Goal: Task Accomplishment & Management: Manage account settings

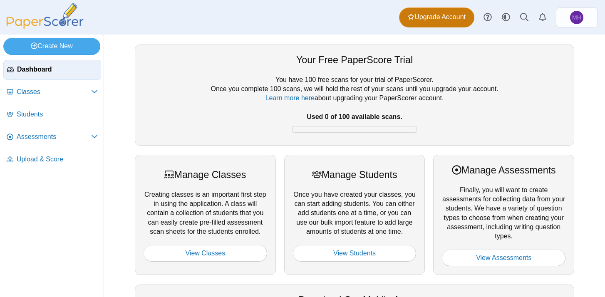
click at [446, 19] on span "Upgrade Account" at bounding box center [437, 16] width 58 height 9
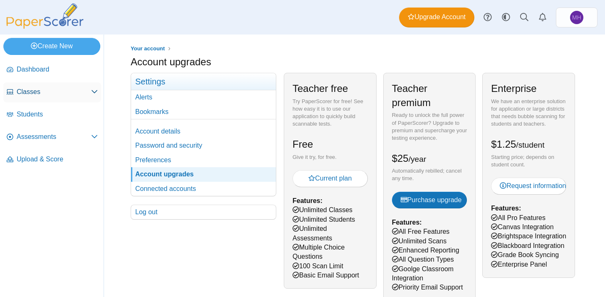
click at [48, 87] on link "Classes" at bounding box center [52, 92] width 98 height 20
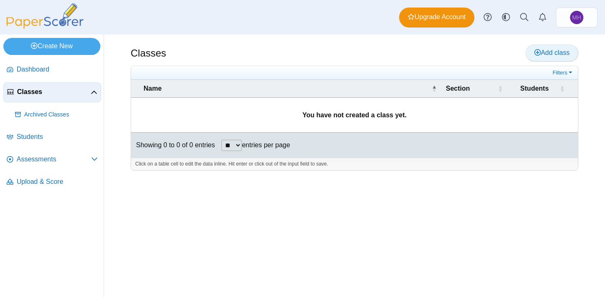
click at [534, 55] on use at bounding box center [537, 52] width 7 height 7
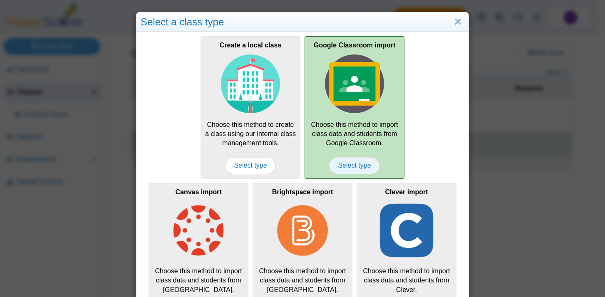
click at [354, 168] on span "Select type" at bounding box center [354, 165] width 50 height 17
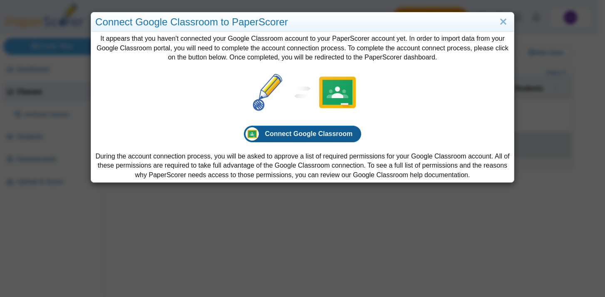
click at [341, 137] on span "Connect Google Classroom" at bounding box center [309, 133] width 88 height 7
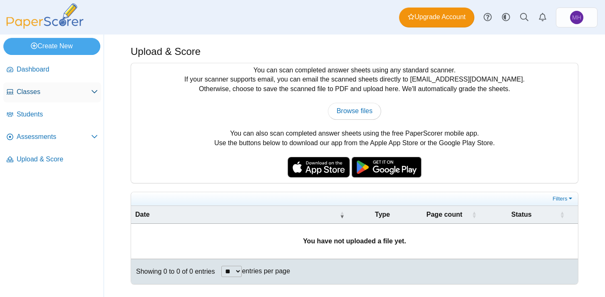
click at [22, 94] on span "Classes" at bounding box center [54, 91] width 74 height 9
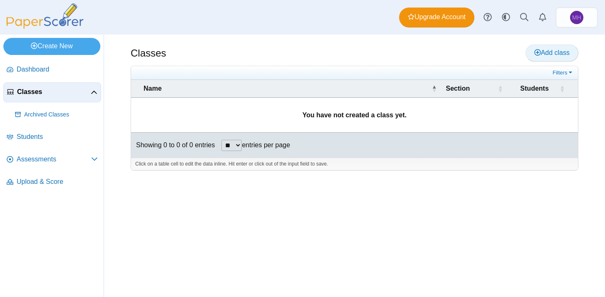
click at [534, 54] on icon at bounding box center [537, 52] width 7 height 7
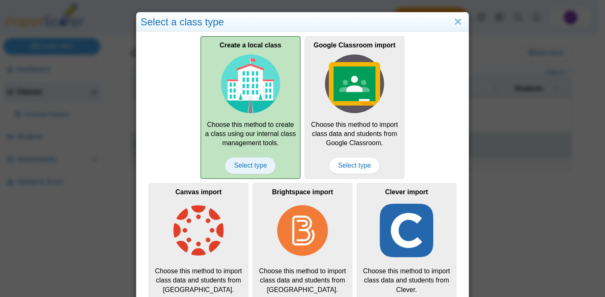
click at [251, 167] on span "Select type" at bounding box center [250, 165] width 50 height 17
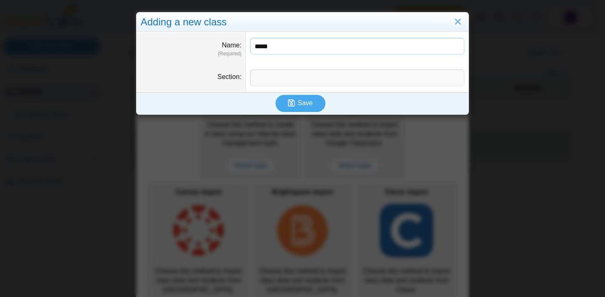
drag, startPoint x: 279, startPoint y: 47, endPoint x: 241, endPoint y: 42, distance: 38.3
click at [241, 42] on dl "Name (Required) *****" at bounding box center [302, 48] width 332 height 32
type input "*******"
click at [252, 80] on input "Section" at bounding box center [357, 77] width 214 height 17
type input "*****"
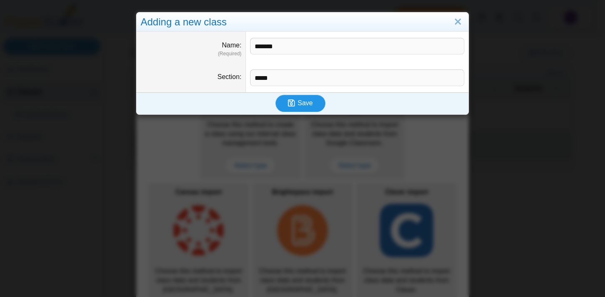
click at [288, 104] on icon "submit" at bounding box center [291, 103] width 7 height 8
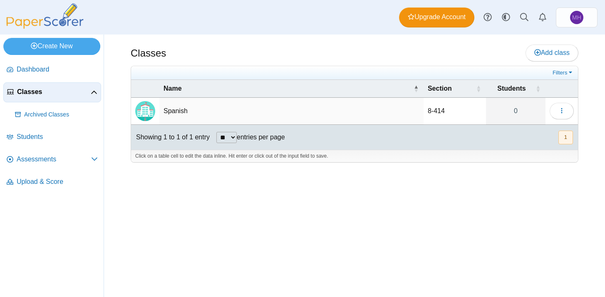
click at [184, 109] on td "Spanish" at bounding box center [291, 111] width 264 height 27
click at [246, 141] on label "entries per page" at bounding box center [261, 137] width 48 height 7
click at [237, 141] on select "** ** ** ***" at bounding box center [226, 137] width 20 height 11
click at [238, 156] on div "Click on a table cell to edit the data inline. Hit enter or click out of the in…" at bounding box center [354, 156] width 447 height 12
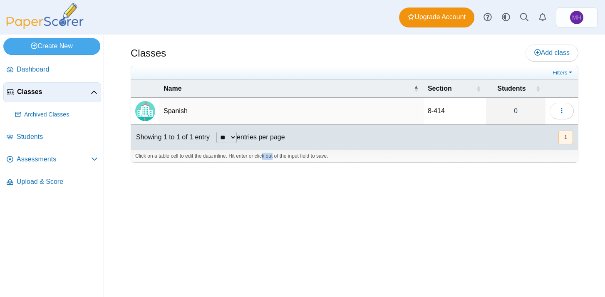
click at [567, 139] on button "1" at bounding box center [565, 138] width 15 height 14
click at [517, 109] on link "0" at bounding box center [516, 111] width 60 height 27
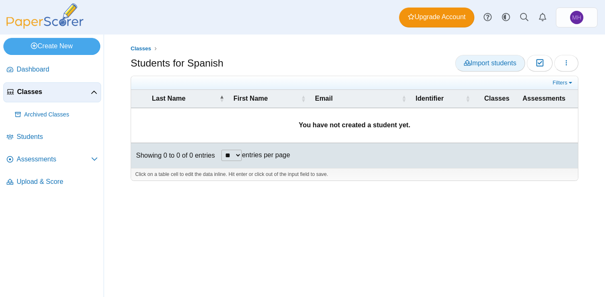
click at [481, 60] on span "Import students" at bounding box center [490, 63] width 52 height 7
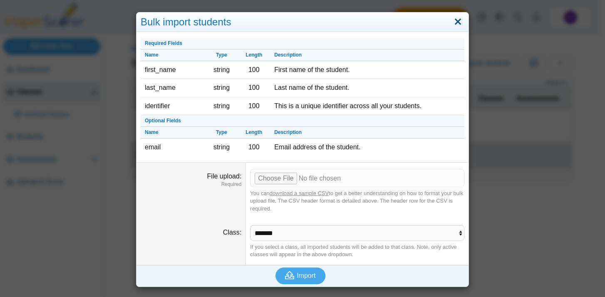
click at [455, 25] on link "Close" at bounding box center [457, 22] width 13 height 14
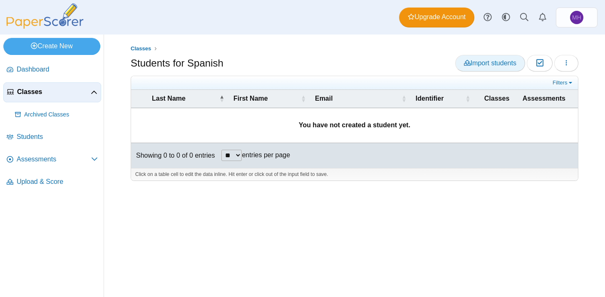
click at [471, 58] on link "Import students" at bounding box center [490, 63] width 70 height 17
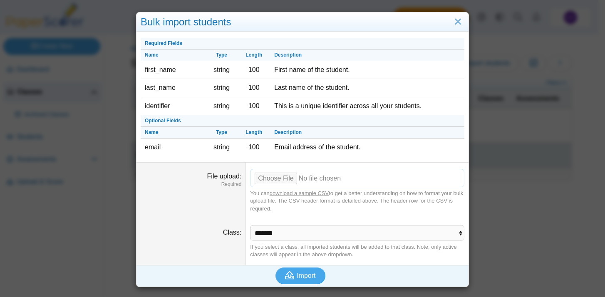
click at [278, 176] on input "File upload" at bounding box center [357, 178] width 214 height 18
type input "**********"
click at [297, 277] on span "Import" at bounding box center [306, 275] width 19 height 7
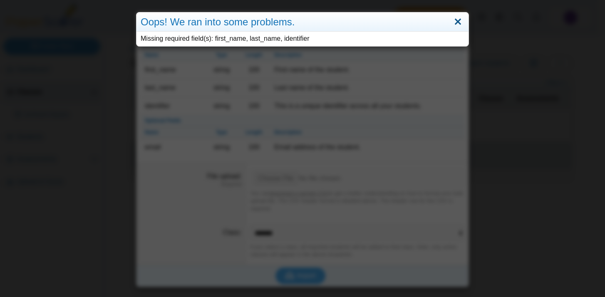
click at [457, 19] on link "Close" at bounding box center [457, 22] width 13 height 14
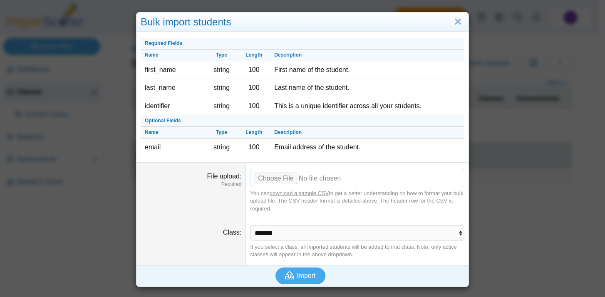
click at [286, 178] on input "File upload" at bounding box center [357, 178] width 214 height 18
click at [304, 274] on span "Import" at bounding box center [306, 275] width 19 height 7
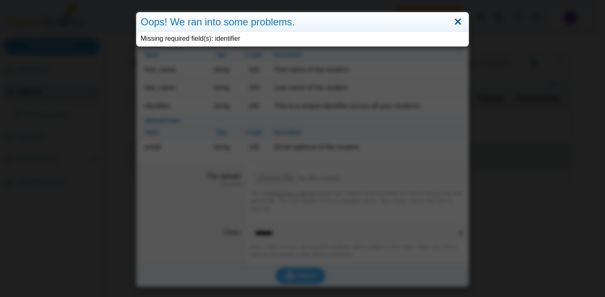
click at [451, 24] on link "Close" at bounding box center [457, 22] width 13 height 14
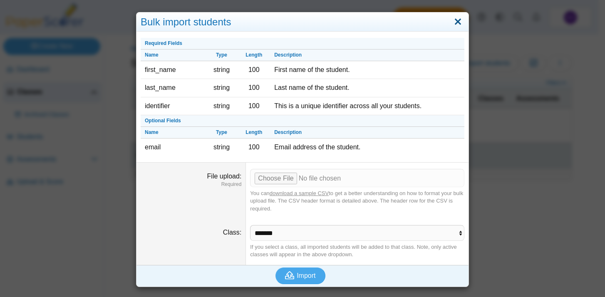
click at [457, 22] on link "Close" at bounding box center [457, 22] width 13 height 14
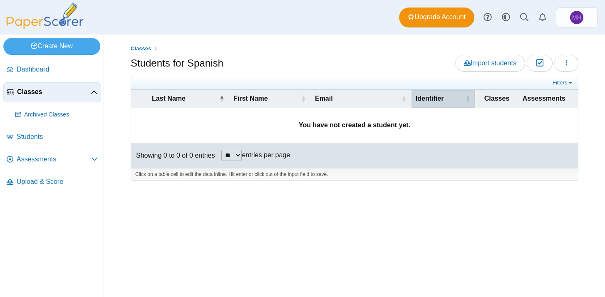
click at [439, 97] on span "Identifier" at bounding box center [430, 98] width 28 height 7
click at [528, 15] on icon at bounding box center [524, 17] width 8 height 8
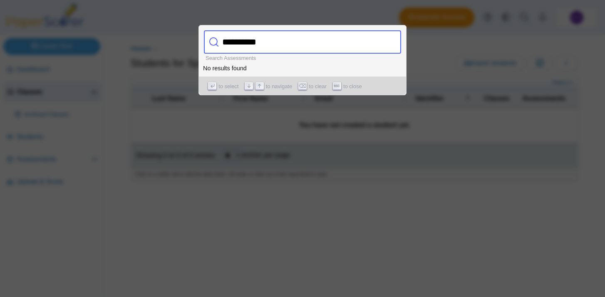
type input "**********"
click at [441, 64] on div at bounding box center [302, 148] width 605 height 297
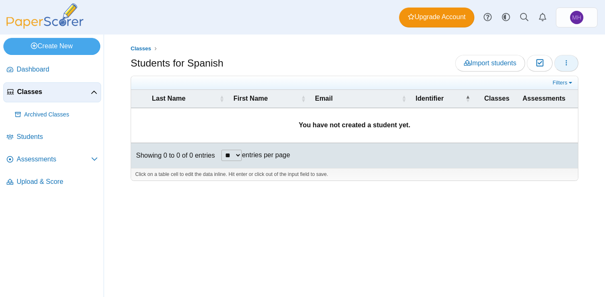
click at [569, 61] on icon "button" at bounding box center [566, 63] width 7 height 7
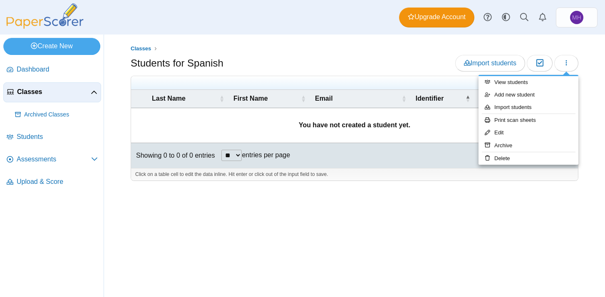
click at [599, 55] on div "Classes Students for Spanish Import students Moderation 0" at bounding box center [354, 166] width 501 height 263
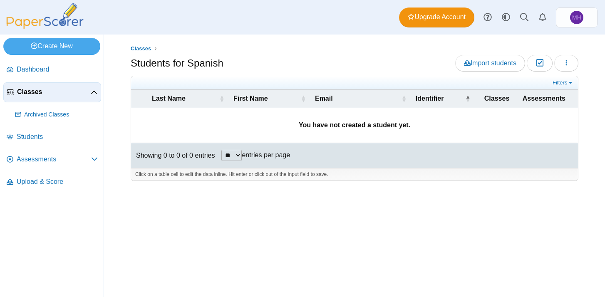
click at [42, 22] on img at bounding box center [44, 15] width 83 height 25
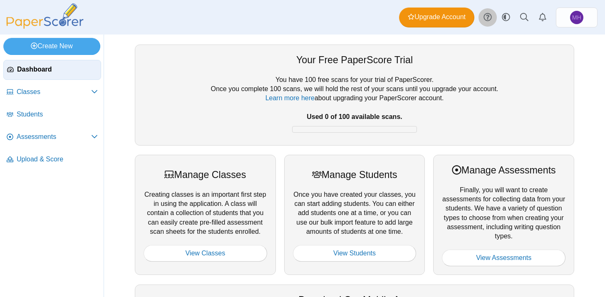
click at [487, 19] on icon at bounding box center [488, 17] width 8 height 8
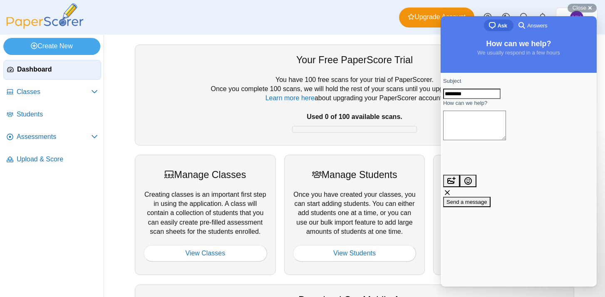
drag, startPoint x: 488, startPoint y: 100, endPoint x: 439, endPoint y: 97, distance: 48.4
click at [441, 97] on html "chat-square Ask search-medium Answers How can we help? We usually respond in a …" at bounding box center [519, 151] width 156 height 270
type input "**********"
click at [471, 199] on span "Send a message" at bounding box center [466, 202] width 41 height 6
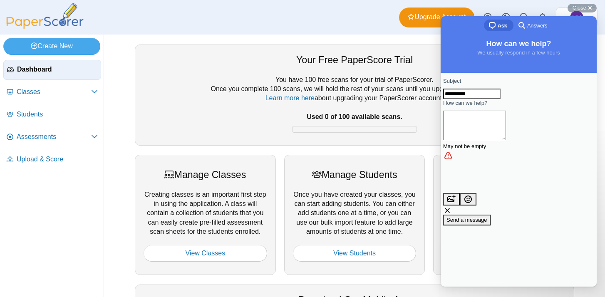
click at [527, 26] on span "Answers" at bounding box center [537, 26] width 20 height 8
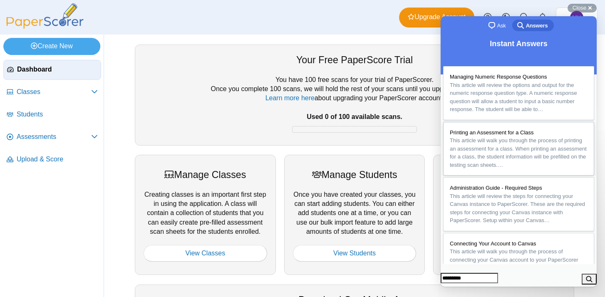
type input "**********"
click button "search" at bounding box center [589, 279] width 15 height 11
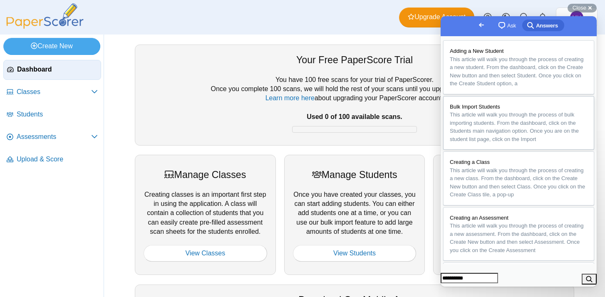
click at [525, 142] on span "This article will walk you through the process of bulk importing students. From…" at bounding box center [514, 127] width 129 height 31
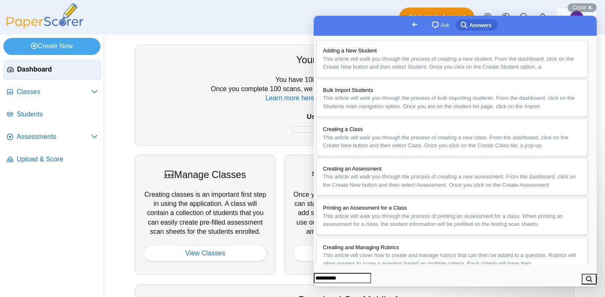
scroll to position [200, 0]
click at [329, 287] on button "Close" at bounding box center [321, 292] width 15 height 11
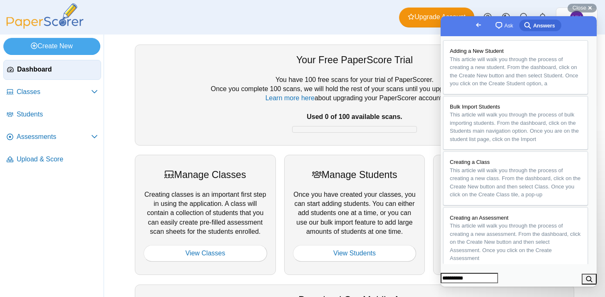
scroll to position [199, 0]
click at [332, 24] on div "Dashboard Classes Archived classes Students Assessments" at bounding box center [302, 17] width 605 height 35
click at [56, 87] on span "Classes" at bounding box center [54, 91] width 74 height 9
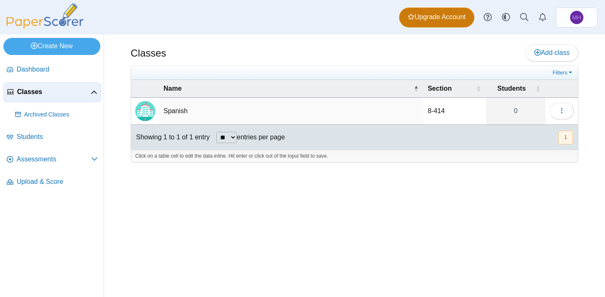
click at [422, 11] on link "Upgrade Account" at bounding box center [436, 17] width 75 height 20
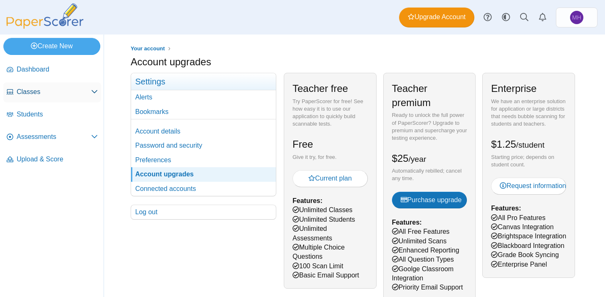
click at [73, 90] on span "Classes" at bounding box center [54, 91] width 74 height 9
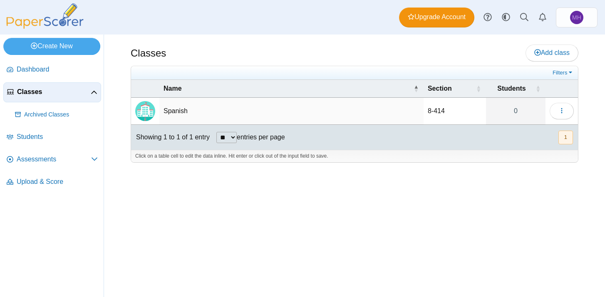
click at [256, 115] on td "Spanish" at bounding box center [291, 111] width 264 height 27
click at [564, 112] on icon "button" at bounding box center [561, 110] width 7 height 7
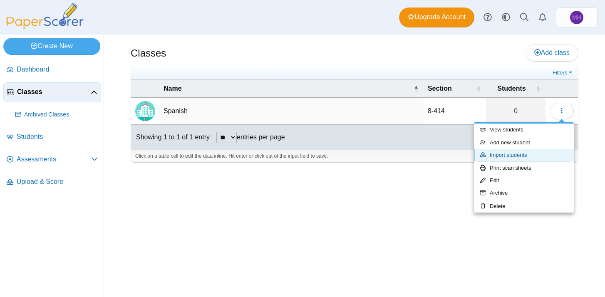
click at [526, 154] on link "Import students" at bounding box center [524, 155] width 100 height 12
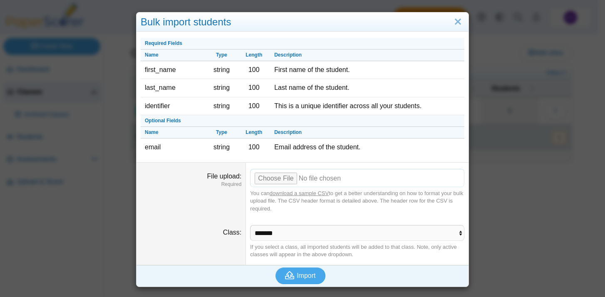
click at [284, 179] on input "File upload" at bounding box center [357, 178] width 214 height 18
type input "**********"
click at [308, 273] on span "Import" at bounding box center [306, 275] width 19 height 7
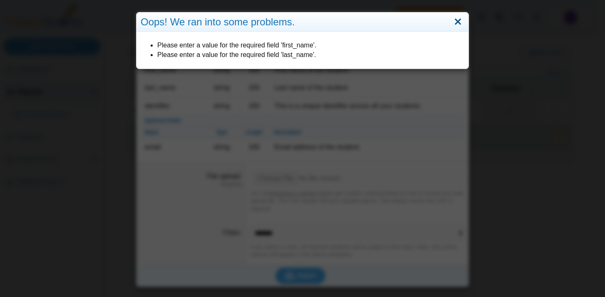
click at [456, 19] on link "Close" at bounding box center [457, 22] width 13 height 14
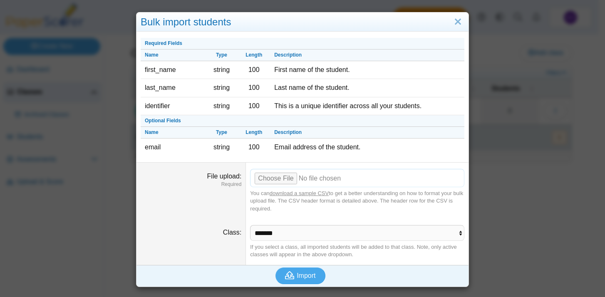
click at [280, 176] on input "File upload" at bounding box center [357, 178] width 214 height 18
click at [303, 269] on button "Import" at bounding box center [300, 276] width 50 height 17
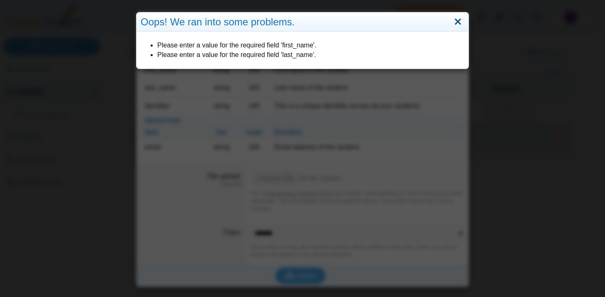
click at [454, 18] on link "Close" at bounding box center [457, 22] width 13 height 14
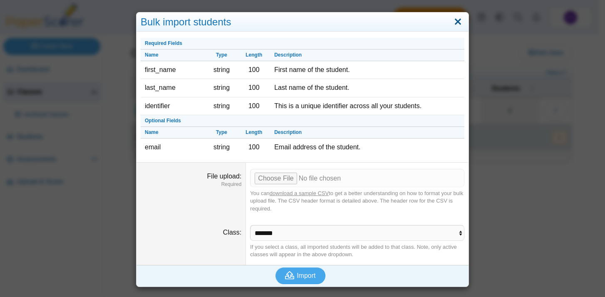
click at [454, 19] on link "Close" at bounding box center [457, 22] width 13 height 14
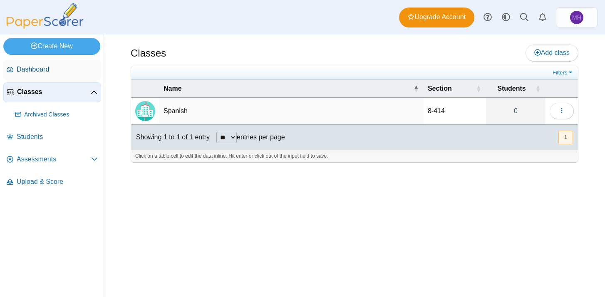
click at [39, 69] on span "Dashboard" at bounding box center [57, 69] width 81 height 9
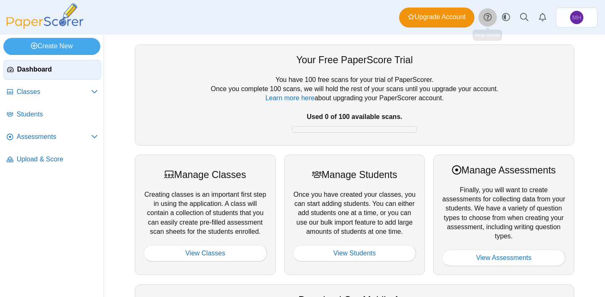
click at [491, 18] on use at bounding box center [488, 17] width 8 height 8
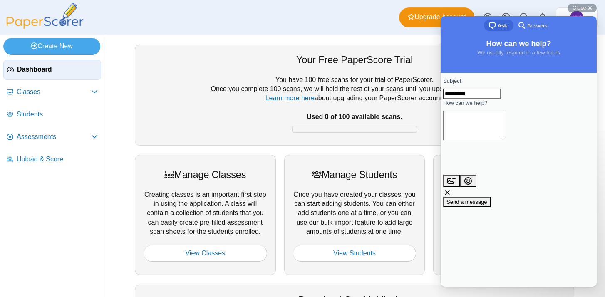
click at [532, 23] on span "Answers" at bounding box center [537, 26] width 20 height 8
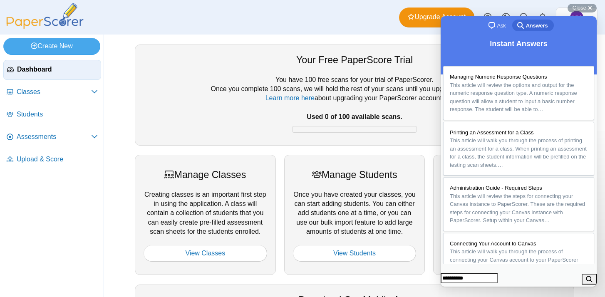
type input "**********"
click button "search" at bounding box center [589, 279] width 15 height 11
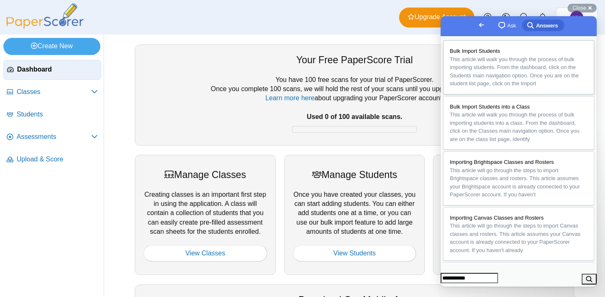
click at [482, 75] on span "This article will walk you through the process of bulk importing students. From…" at bounding box center [514, 71] width 129 height 31
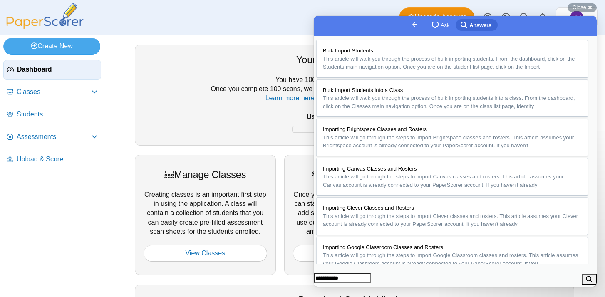
scroll to position [474, 0]
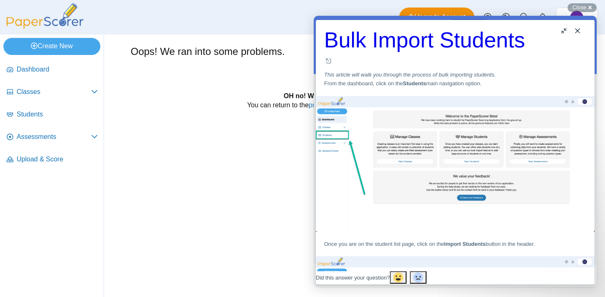
click at [578, 32] on button "Close" at bounding box center [577, 30] width 13 height 13
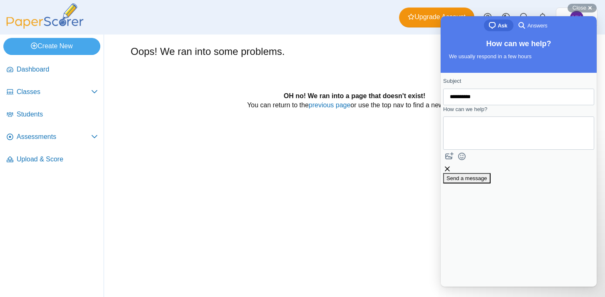
click at [531, 29] on span "Answers" at bounding box center [537, 26] width 20 height 8
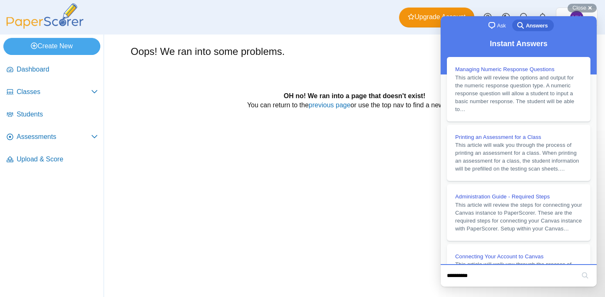
type input "**********"
click button "search" at bounding box center [584, 275] width 13 height 13
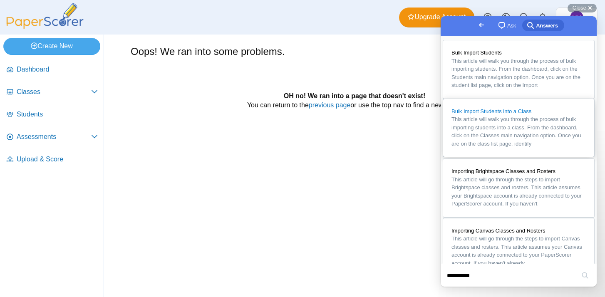
click at [546, 139] on span "This article will walk you through the process of bulk importing students into …" at bounding box center [515, 131] width 129 height 31
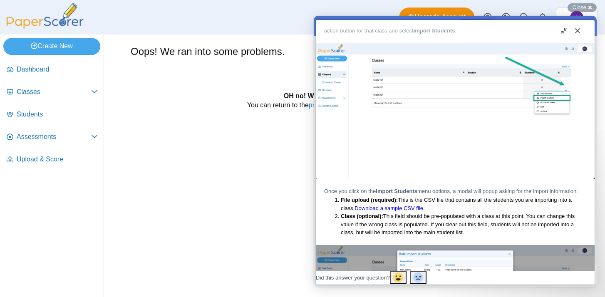
drag, startPoint x: 590, startPoint y: 60, endPoint x: 918, endPoint y: 133, distance: 336.0
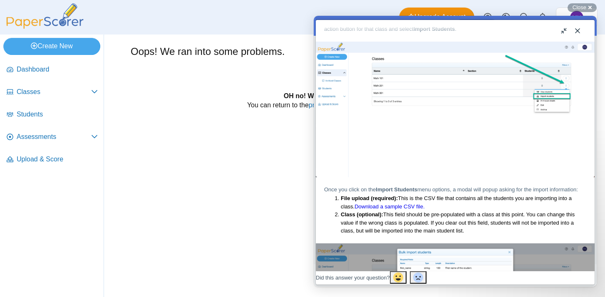
click at [424, 203] on link "Download a sample CSV file." at bounding box center [390, 206] width 70 height 6
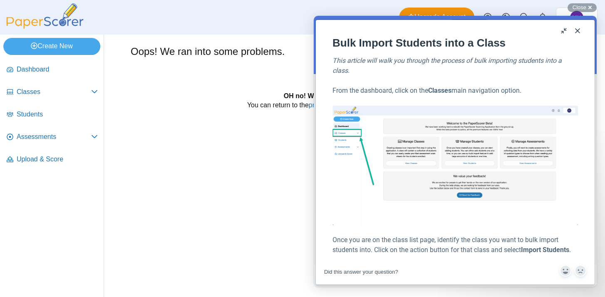
click at [574, 31] on button "Close" at bounding box center [577, 30] width 13 height 13
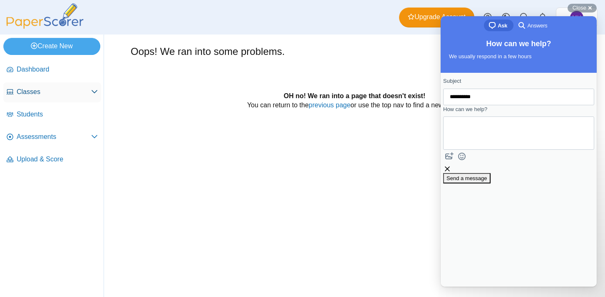
click at [33, 91] on span "Classes" at bounding box center [54, 91] width 74 height 9
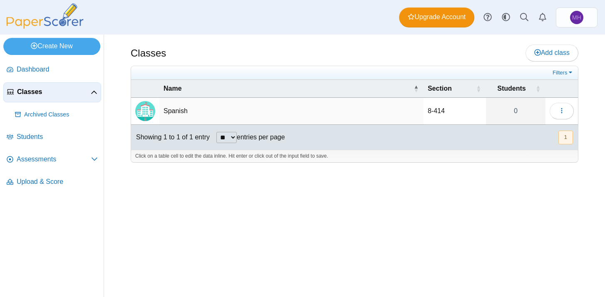
click at [181, 111] on td "Spanish" at bounding box center [291, 111] width 264 height 27
click at [560, 106] on button "button" at bounding box center [562, 111] width 24 height 17
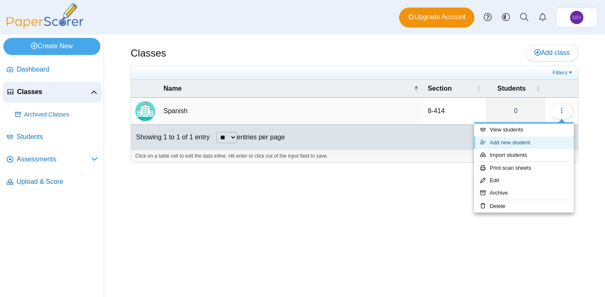
click at [532, 139] on link "Add new student" at bounding box center [524, 142] width 100 height 12
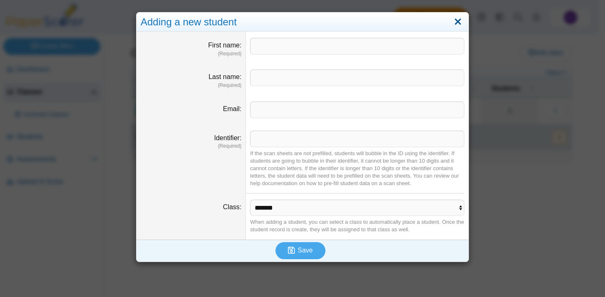
click at [456, 21] on link "Close" at bounding box center [457, 22] width 13 height 14
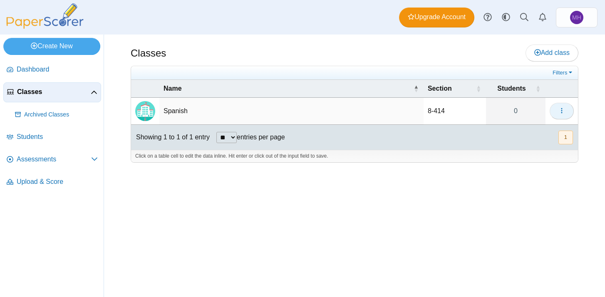
click at [559, 114] on span "button" at bounding box center [561, 110] width 7 height 7
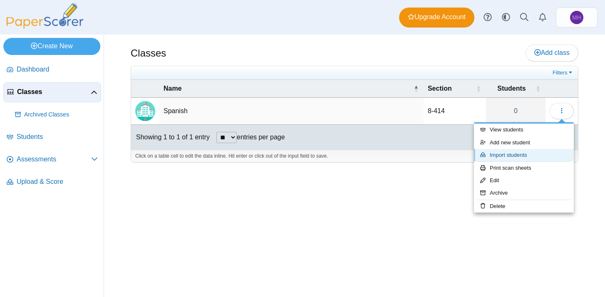
click at [527, 154] on link "Import students" at bounding box center [524, 155] width 100 height 12
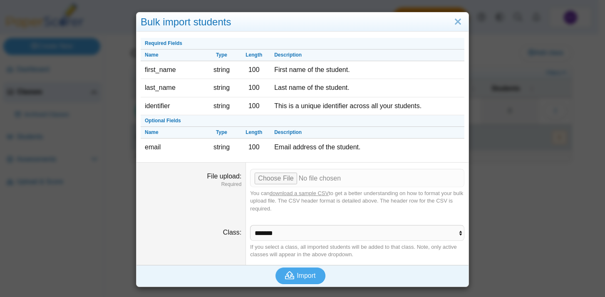
click at [282, 188] on dd "You can download a sample CSV to get a better understanding on how to format yo…" at bounding box center [357, 191] width 223 height 56
click at [281, 179] on input "File upload" at bounding box center [357, 178] width 214 height 18
type input "**********"
click at [295, 280] on button "Import" at bounding box center [300, 276] width 50 height 17
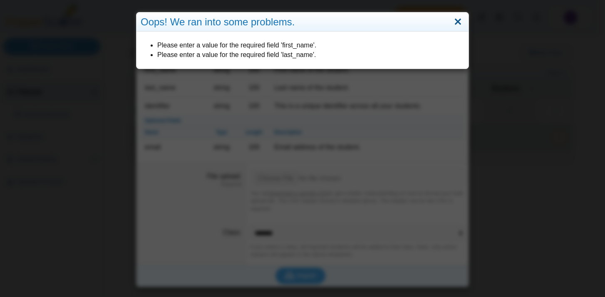
click at [457, 22] on link "Close" at bounding box center [457, 22] width 13 height 14
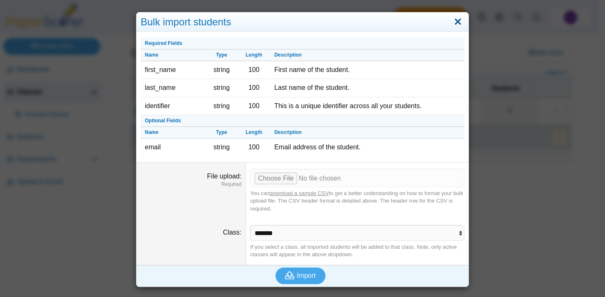
click at [457, 22] on link "Close" at bounding box center [457, 22] width 13 height 14
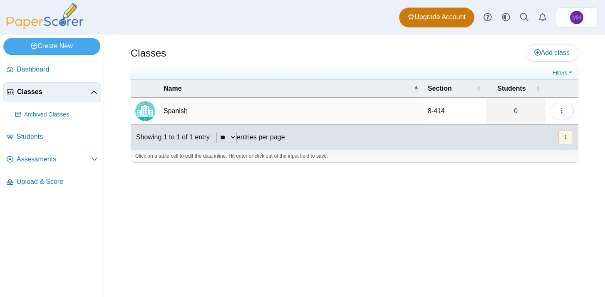
click at [456, 22] on span "Upgrade Account" at bounding box center [437, 16] width 58 height 9
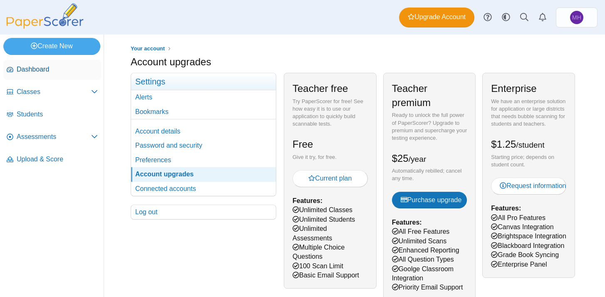
click at [46, 71] on span "Dashboard" at bounding box center [57, 69] width 81 height 9
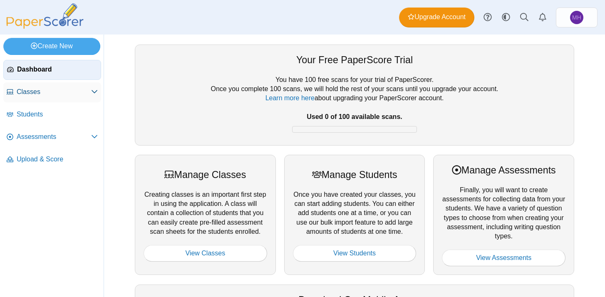
click at [60, 94] on span "Classes" at bounding box center [54, 91] width 74 height 9
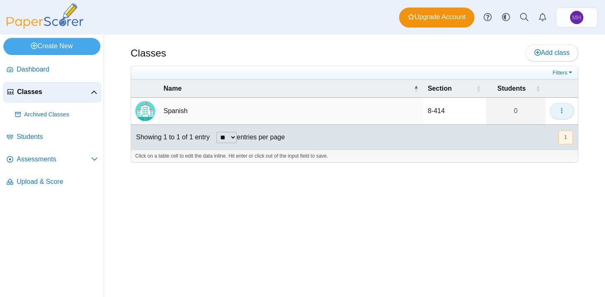
click at [564, 107] on span "button" at bounding box center [561, 110] width 7 height 7
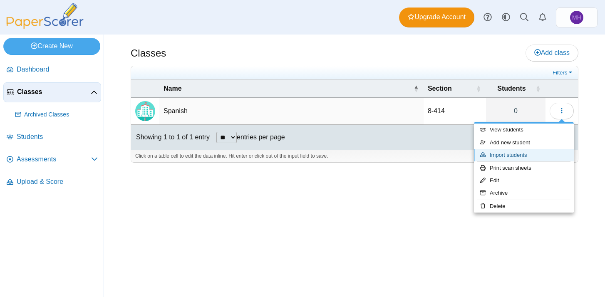
click at [528, 151] on link "Import students" at bounding box center [524, 155] width 100 height 12
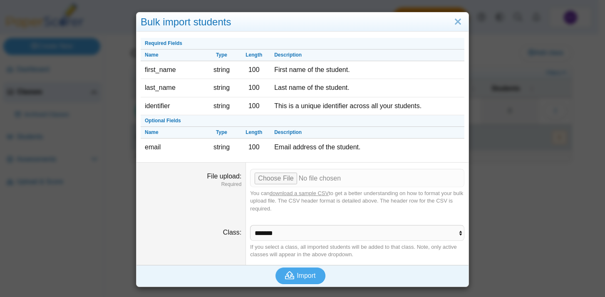
click at [309, 195] on link "download a sample CSV" at bounding box center [299, 193] width 59 height 6
click at [283, 176] on input "File upload" at bounding box center [357, 178] width 214 height 18
type input "**********"
click at [306, 272] on span "Import" at bounding box center [306, 275] width 19 height 7
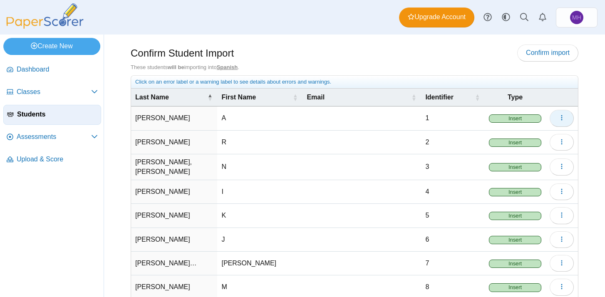
click at [558, 116] on icon "button" at bounding box center [561, 117] width 7 height 7
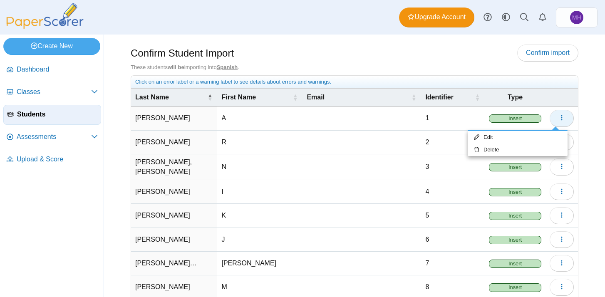
click at [558, 116] on icon "button" at bounding box center [561, 117] width 7 height 7
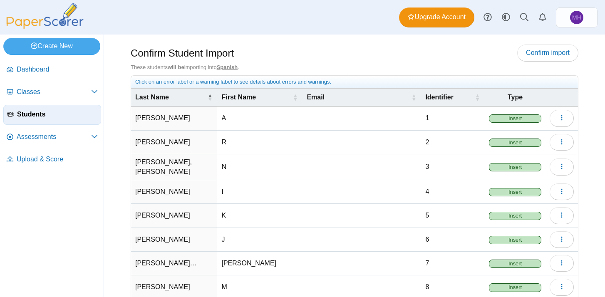
click at [513, 117] on span "Insert" at bounding box center [515, 118] width 52 height 8
click at [537, 50] on span "Confirm import" at bounding box center [548, 52] width 44 height 7
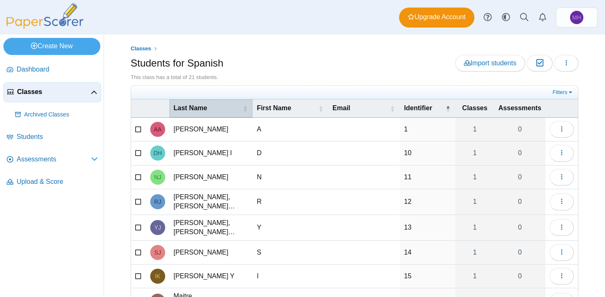
click at [243, 108] on span "\a Last Name\a : Activate to sort" at bounding box center [245, 107] width 5 height 17
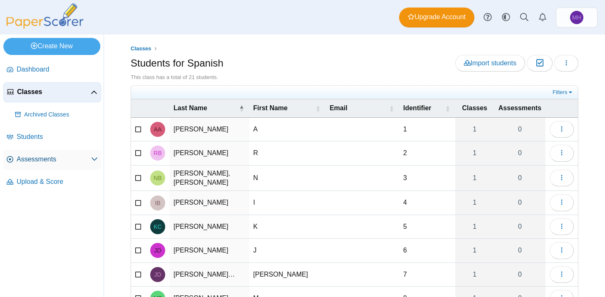
click at [59, 159] on span "Assessments" at bounding box center [54, 159] width 74 height 9
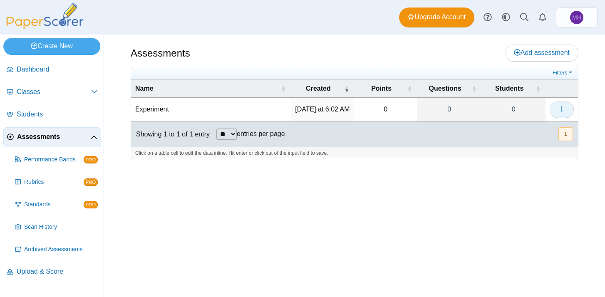
click at [558, 108] on icon "button" at bounding box center [561, 109] width 7 height 7
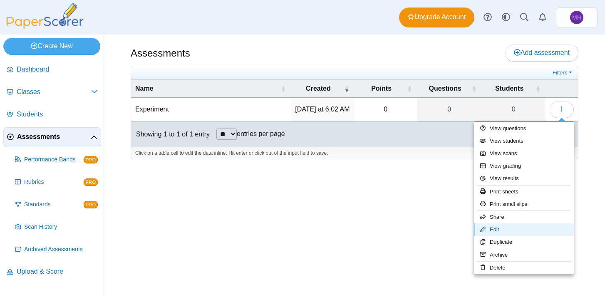
click at [494, 227] on link "Edit" at bounding box center [524, 229] width 100 height 12
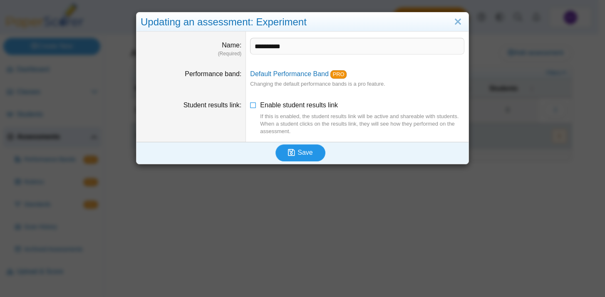
click at [312, 149] on button "Save" at bounding box center [300, 152] width 50 height 17
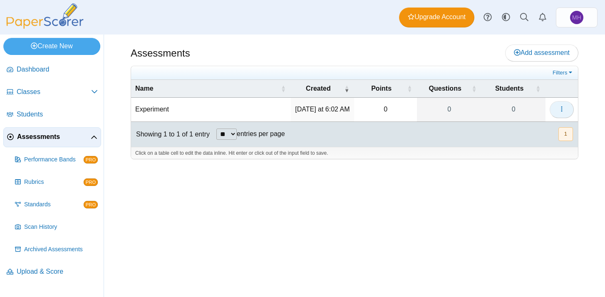
click at [560, 107] on icon "button" at bounding box center [561, 109] width 7 height 7
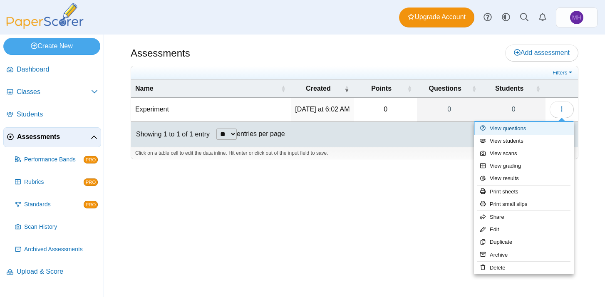
click at [509, 127] on link "View questions" at bounding box center [524, 128] width 100 height 12
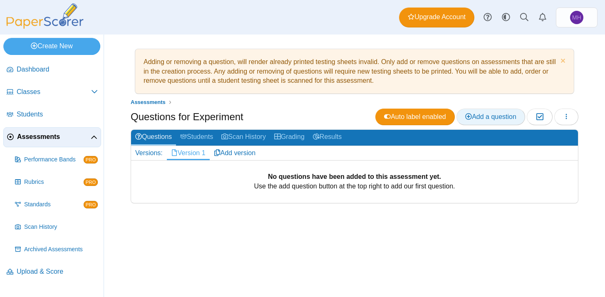
click at [506, 113] on span "Add a question" at bounding box center [490, 116] width 51 height 7
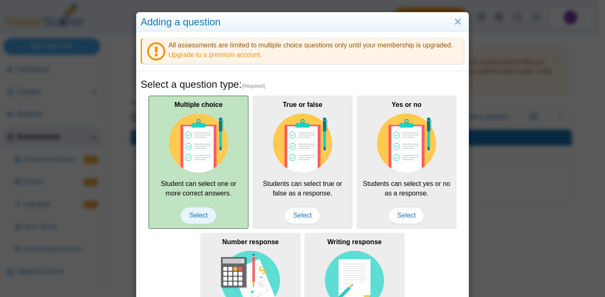
click at [206, 211] on span "Select" at bounding box center [199, 215] width 36 height 17
click at [202, 214] on span "Select" at bounding box center [199, 215] width 36 height 17
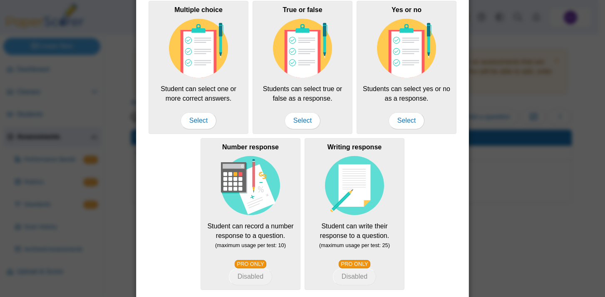
scroll to position [170, 0]
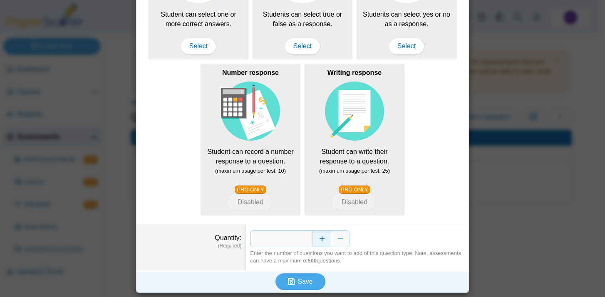
click at [320, 238] on button "Increase" at bounding box center [321, 239] width 19 height 17
click at [302, 280] on span "Save" at bounding box center [305, 281] width 15 height 7
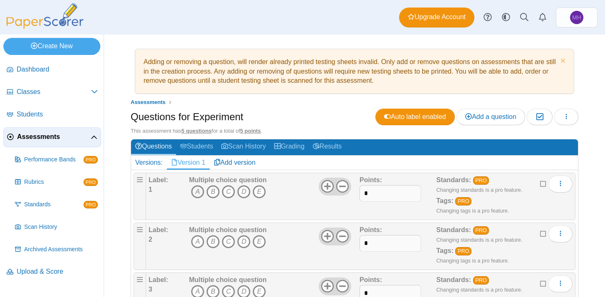
click at [197, 195] on icon "A" at bounding box center [197, 191] width 13 height 13
click at [210, 242] on icon "B" at bounding box center [212, 241] width 13 height 13
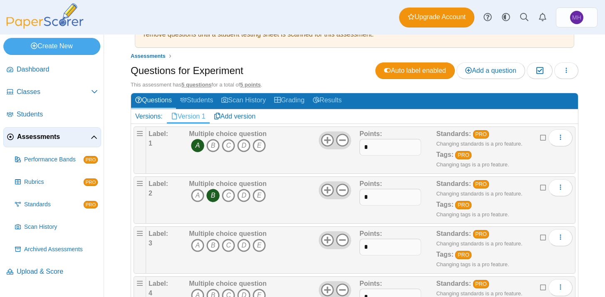
scroll to position [84, 0]
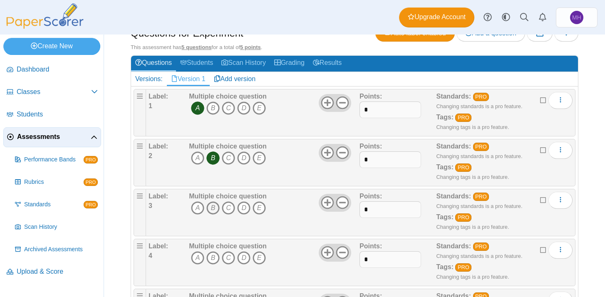
click at [212, 209] on icon "B" at bounding box center [212, 207] width 13 height 13
click at [213, 259] on icon "B" at bounding box center [212, 257] width 13 height 13
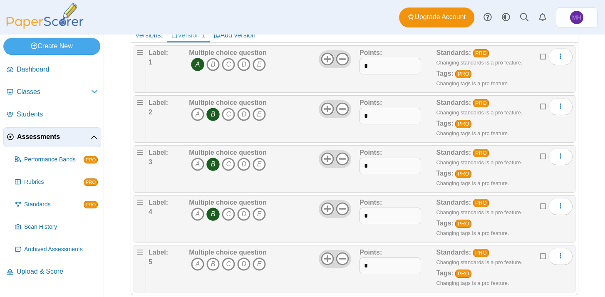
scroll to position [142, 0]
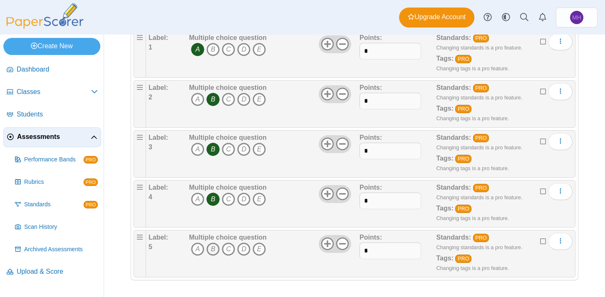
click at [212, 250] on icon "B" at bounding box center [212, 249] width 13 height 13
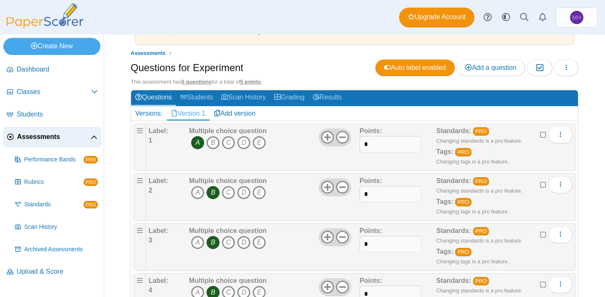
scroll to position [0, 0]
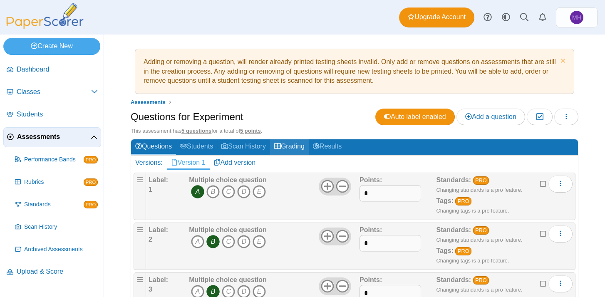
click at [287, 146] on link "Grading" at bounding box center [289, 146] width 39 height 15
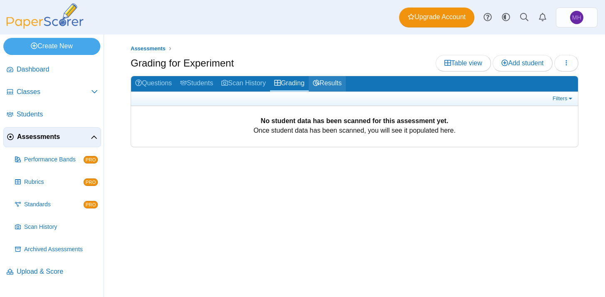
click at [330, 83] on link "Results" at bounding box center [327, 83] width 37 height 15
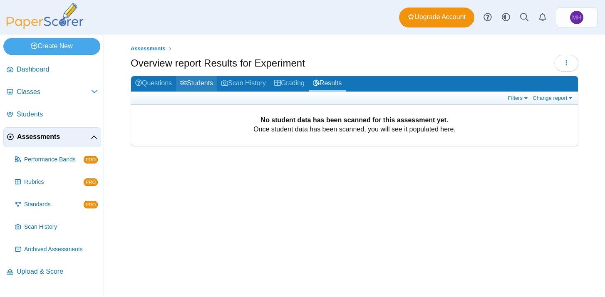
click at [203, 83] on link "Students" at bounding box center [196, 83] width 41 height 15
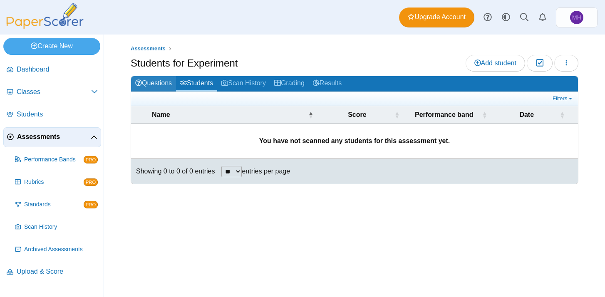
click at [161, 86] on link "Questions" at bounding box center [153, 83] width 45 height 15
